Goal: Task Accomplishment & Management: Manage account settings

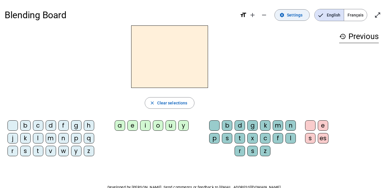
click at [298, 16] on span "Settings" at bounding box center [295, 15] width 16 height 7
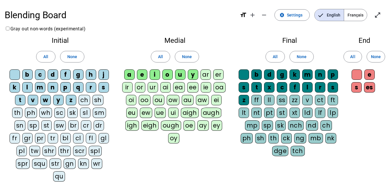
click at [85, 98] on div "ch" at bounding box center [85, 100] width 12 height 10
click at [95, 100] on div "sh" at bounding box center [97, 100] width 11 height 10
click at [20, 111] on div "th" at bounding box center [17, 112] width 10 height 10
click at [32, 113] on div "ph" at bounding box center [31, 112] width 12 height 10
click at [356, 12] on span "Français" at bounding box center [355, 15] width 23 height 12
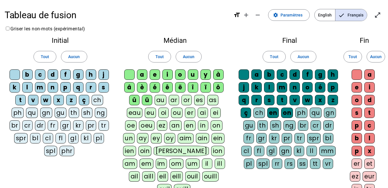
click at [99, 100] on div "ch" at bounding box center [98, 100] width 12 height 10
click at [19, 112] on div "ph" at bounding box center [18, 112] width 12 height 10
click at [164, 98] on div "au" at bounding box center [161, 100] width 12 height 10
click at [137, 113] on div "eau" at bounding box center [135, 112] width 16 height 10
click at [150, 111] on div "eu" at bounding box center [150, 112] width 11 height 10
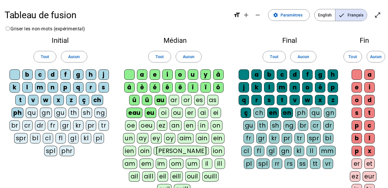
click at [161, 112] on div "oi" at bounding box center [164, 112] width 10 height 10
click at [179, 114] on div "ou" at bounding box center [177, 112] width 12 height 10
click at [258, 112] on div "ch" at bounding box center [259, 112] width 12 height 10
click at [300, 112] on div "ph" at bounding box center [301, 112] width 12 height 10
click at [300, 112] on div "ph" at bounding box center [302, 112] width 12 height 10
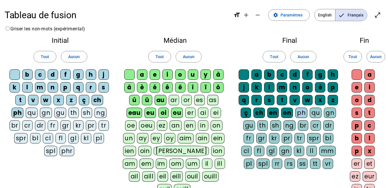
click at [300, 112] on div "ph" at bounding box center [301, 112] width 12 height 10
